Goal: Information Seeking & Learning: Learn about a topic

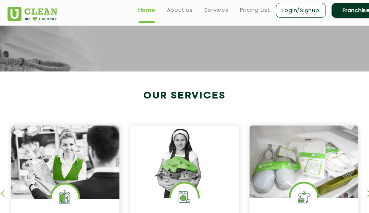
scroll to position [83, 0]
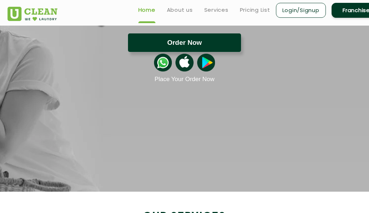
click at [205, 49] on button "Order Now" at bounding box center [184, 42] width 113 height 19
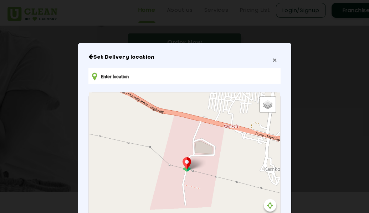
type input "JQVX+C4H, Kamkole, [GEOGRAPHIC_DATA] 502345, [GEOGRAPHIC_DATA]"
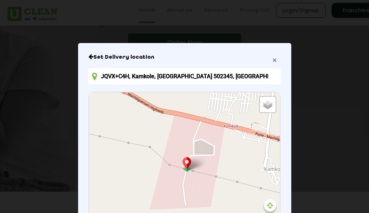
click at [273, 58] on span "×" at bounding box center [274, 60] width 4 height 8
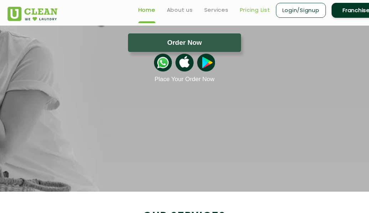
click at [245, 14] on link "Pricing List" at bounding box center [255, 10] width 30 height 9
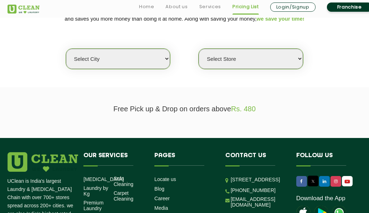
scroll to position [143, 0]
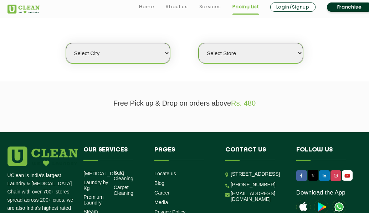
click at [154, 64] on section "We make Laundry affordable by charging you per kilo and not per piece. Our mont…" at bounding box center [184, 36] width 369 height 92
click at [154, 61] on select "Select city [GEOGRAPHIC_DATA] [GEOGRAPHIC_DATA] [GEOGRAPHIC_DATA] [GEOGRAPHIC_D…" at bounding box center [118, 53] width 104 height 20
select select "5"
click at [66, 43] on select "Select city [GEOGRAPHIC_DATA] [GEOGRAPHIC_DATA] [GEOGRAPHIC_DATA] [GEOGRAPHIC_D…" at bounding box center [118, 53] width 104 height 20
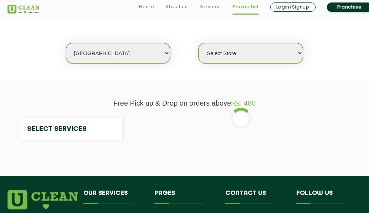
click at [272, 48] on select "Select Store" at bounding box center [250, 53] width 104 height 20
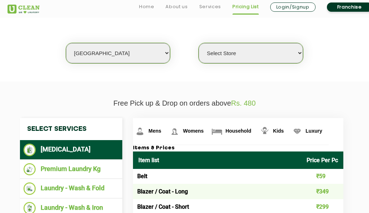
select select "375"
click at [198, 43] on select "Select Store UClean Narsingi UClean Nizampet UClean Sangareddy UClean Gachibowl…" at bounding box center [250, 53] width 104 height 20
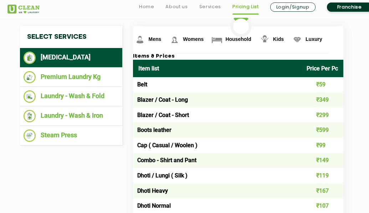
scroll to position [235, 0]
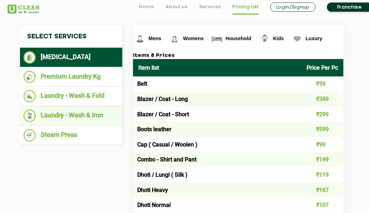
click at [93, 111] on li "Laundry - Wash & Iron" at bounding box center [71, 116] width 95 height 12
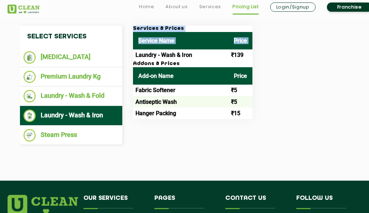
drag, startPoint x: 134, startPoint y: 58, endPoint x: 275, endPoint y: 61, distance: 141.4
type textarea "Services & Prices Service Name Price"
click at [275, 61] on div "Services & Prices Service Name Price Laundry - Wash & Iron ₹139 Addons & Prices…" at bounding box center [241, 73] width 227 height 94
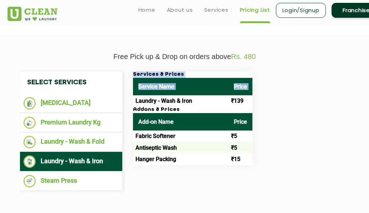
scroll to position [185, 0]
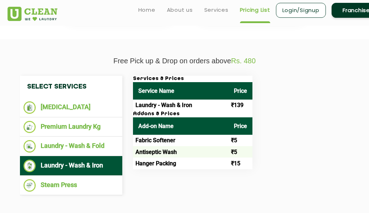
click at [247, 127] on th "Price" at bounding box center [240, 126] width 24 height 17
drag, startPoint x: 237, startPoint y: 114, endPoint x: 265, endPoint y: 113, distance: 28.1
click at [252, 111] on tr "Laundry - Wash & Iron ₹139" at bounding box center [192, 105] width 119 height 11
click at [252, 118] on h3 "Addons & Prices" at bounding box center [192, 114] width 119 height 6
click at [252, 100] on th "Price" at bounding box center [240, 90] width 24 height 17
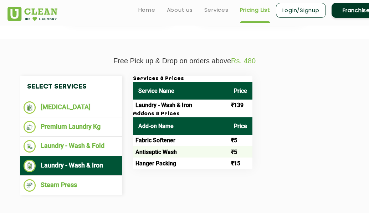
click at [252, 90] on th "Price" at bounding box center [240, 90] width 24 height 17
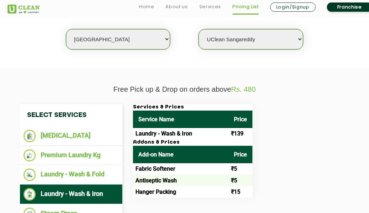
scroll to position [171, 0]
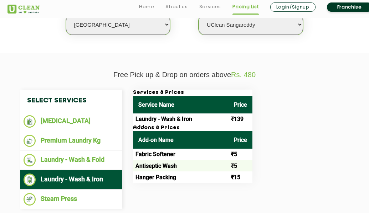
drag, startPoint x: 251, startPoint y: 121, endPoint x: 258, endPoint y: 121, distance: 7.1
click at [252, 121] on td "₹139" at bounding box center [240, 119] width 24 height 11
drag, startPoint x: 263, startPoint y: 121, endPoint x: 233, endPoint y: 121, distance: 29.9
click at [233, 121] on tr "Laundry - Wash & Iron ₹139" at bounding box center [192, 119] width 119 height 11
